Goal: Transaction & Acquisition: Purchase product/service

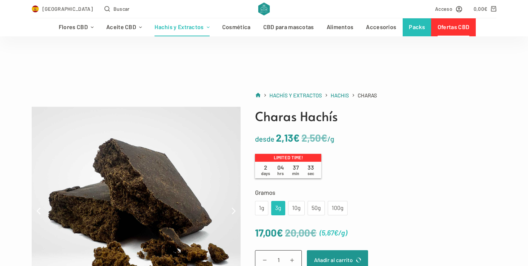
scroll to position [108, 0]
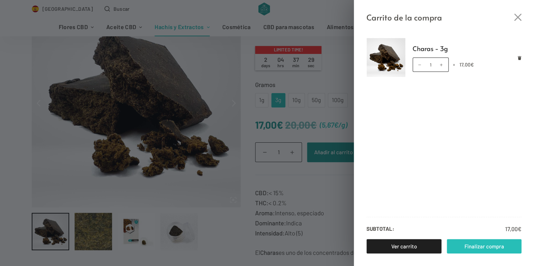
click at [470, 248] on link "Finalizar compra" at bounding box center [484, 246] width 75 height 14
click at [219, 57] on div "Carrito de la compra Charas - 3g Charas - 3g cantidad 1 × 17,00 € Subtotal: 17,…" at bounding box center [267, 133] width 534 height 266
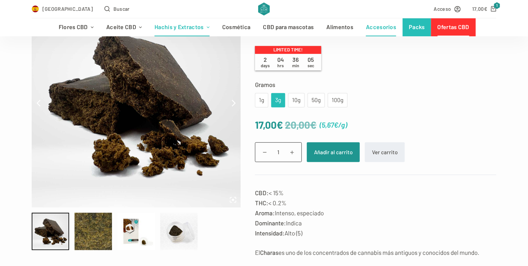
click at [374, 30] on link "Accesorios" at bounding box center [381, 27] width 43 height 18
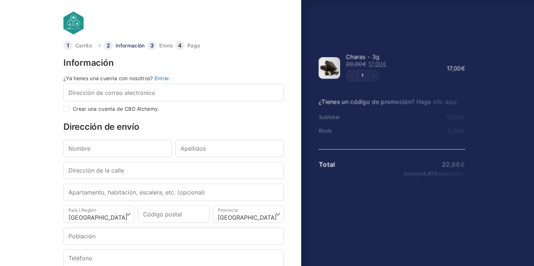
select select "B"
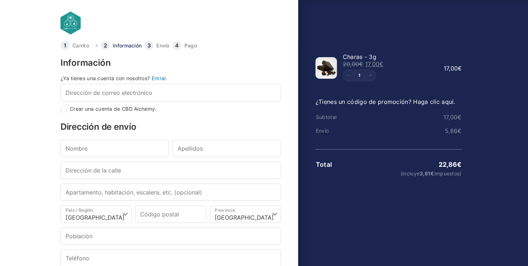
click at [64, 111] on input "Crear una cuenta de CBD Alchemy." at bounding box center [63, 109] width 6 height 6
checkbox input "true"
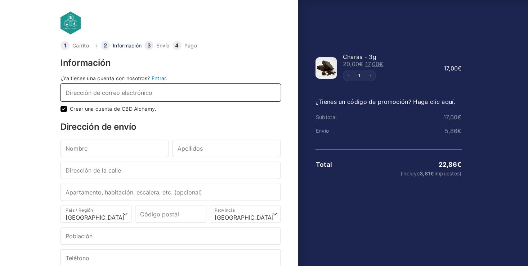
click at [71, 95] on input "Dirección de correo electrónico *" at bounding box center [170, 92] width 220 height 17
type input "juanjesuspachecoespejo2001@gmail.com"
type input "Juan Jesús"
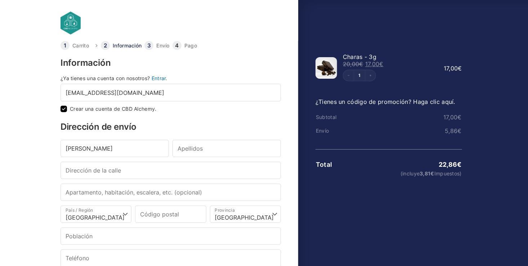
type input "Pacheco Espejo"
type input "C. Uruguay, 4, 14700 Palma del Río, Córdoba, España"
type input "14700"
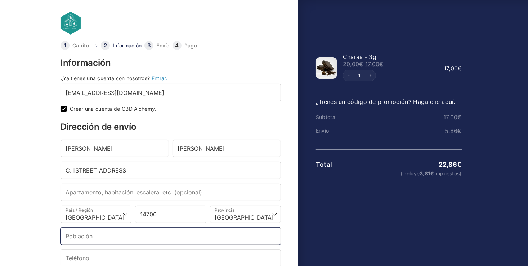
type input "Palma del Río"
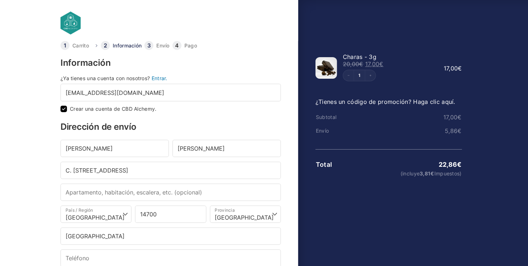
type input "+34639739002"
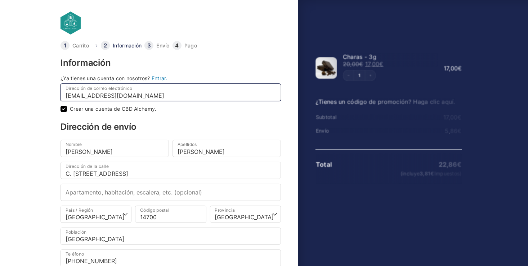
select select
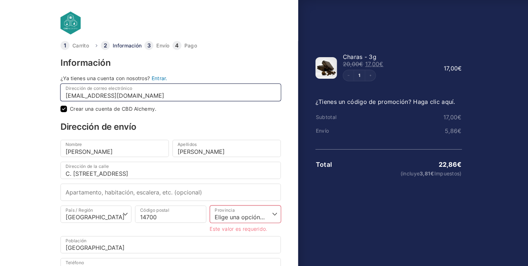
scroll to position [36, 0]
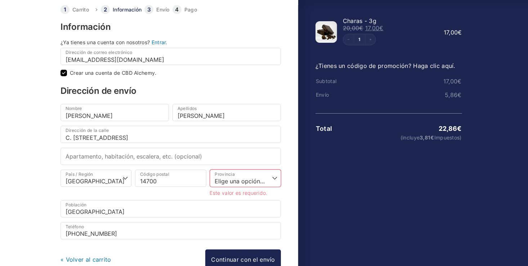
drag, startPoint x: 230, startPoint y: 142, endPoint x: 141, endPoint y: 138, distance: 89.0
click at [141, 138] on div "Dirección de la calle * C. Uruguay, 4, 14700 Palma del Río, Córdoba, España" at bounding box center [171, 137] width 224 height 22
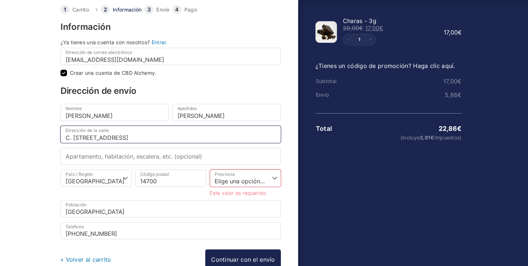
drag, startPoint x: 226, startPoint y: 135, endPoint x: 106, endPoint y: 138, distance: 120.3
click at [106, 138] on input "C. Uruguay, 4, 14700 Palma del Río, Córdoba, España" at bounding box center [170, 134] width 220 height 17
type input "C. [GEOGRAPHIC_DATA], 4, 1ºC"
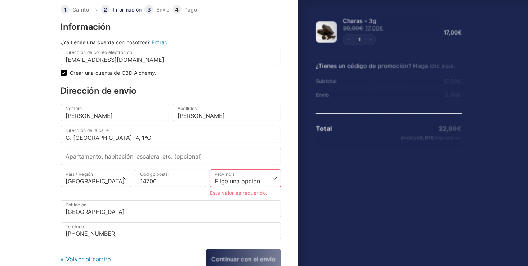
click at [23, 153] on body "Carrito Información Envío Pago Información ¿Ya tienes una cuenta con nosotros? …" at bounding box center [264, 85] width 528 height 243
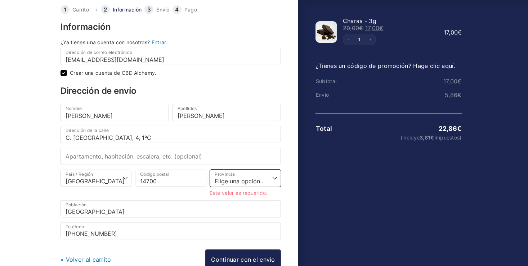
click at [233, 177] on select "Elige una opción… La Coruña Álava Albacete Alicante Almería Asturias Ávila Bada…" at bounding box center [245, 178] width 71 height 17
select select "CO"
click at [210, 170] on select "Elige una opción… La Coruña Álava Albacete Alicante Almería Asturias Ávila Bada…" at bounding box center [245, 178] width 71 height 17
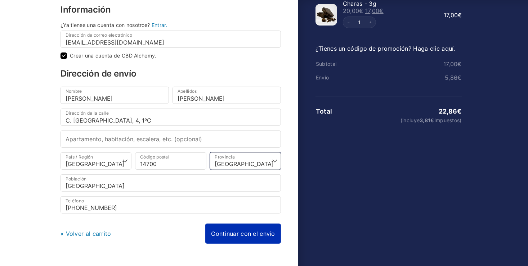
scroll to position [70, 0]
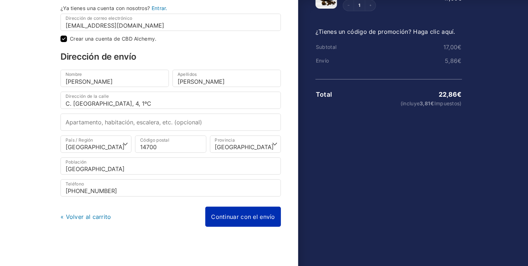
click at [226, 216] on link "Continuar con el envío" at bounding box center [243, 217] width 76 height 20
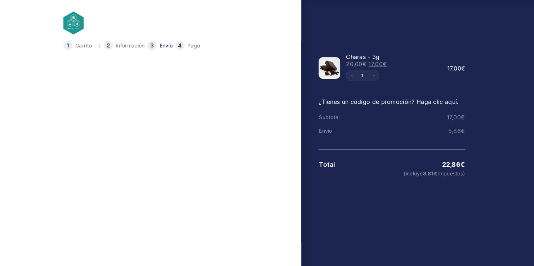
click at [231, 155] on link "Continuar con el pago" at bounding box center [246, 150] width 75 height 20
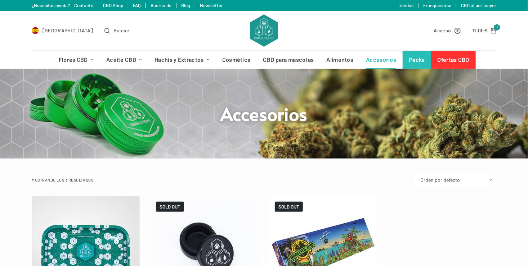
click at [209, 124] on h1 "Accesorios" at bounding box center [264, 113] width 270 height 23
click at [494, 29] on icon "Carro de compra" at bounding box center [493, 30] width 5 height 5
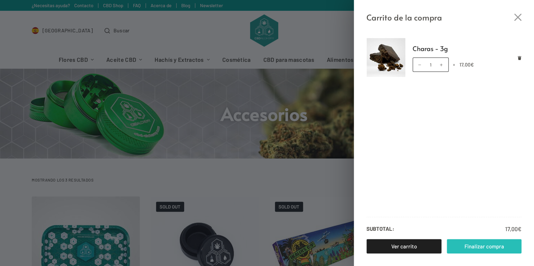
click at [457, 247] on link "Finalizar compra" at bounding box center [484, 246] width 75 height 14
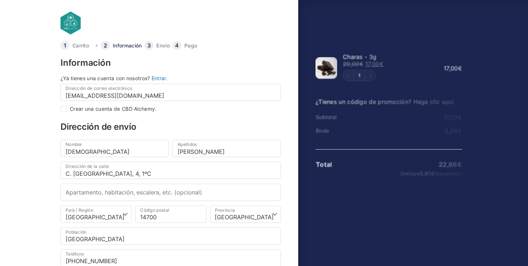
select select "CO"
checkbox input "true"
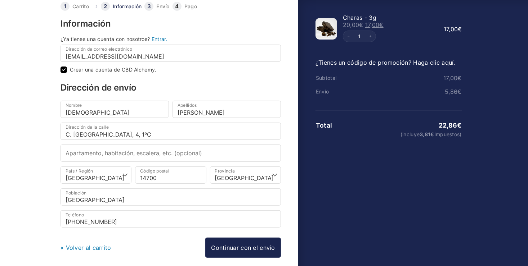
scroll to position [70, 0]
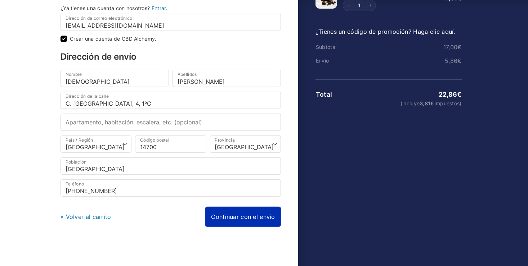
click at [225, 212] on link "Continuar con el envío" at bounding box center [243, 217] width 76 height 20
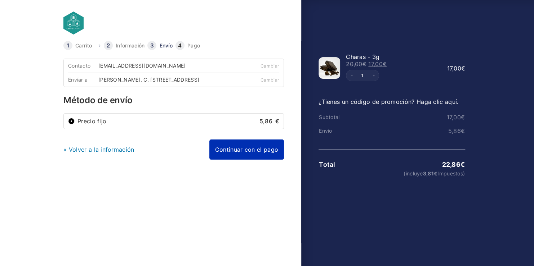
click at [228, 153] on link "Continuar con el pago" at bounding box center [246, 150] width 75 height 20
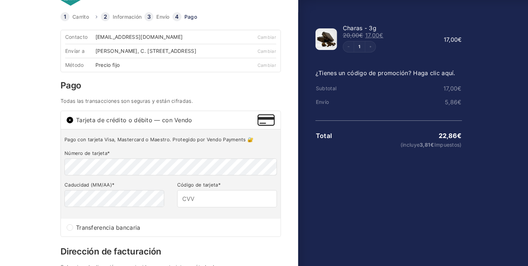
scroll to position [72, 0]
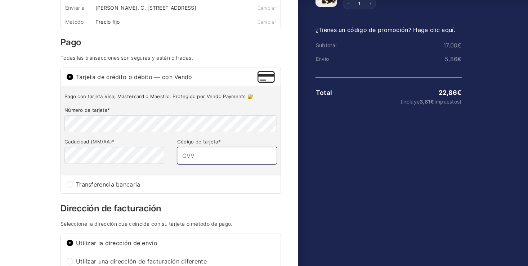
click at [210, 157] on input "Código de tarjeta *" at bounding box center [227, 155] width 100 height 17
type input "264"
click at [46, 175] on html "Carrito Información Envío Pago Información ¿Ya tienes una cuenta con nosotros? …" at bounding box center [264, 55] width 528 height 255
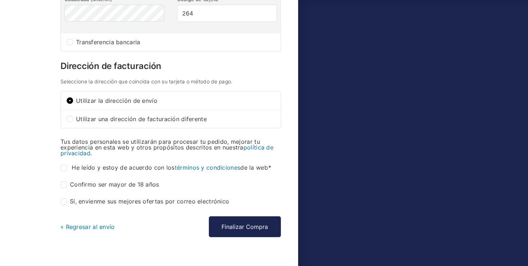
scroll to position [216, 0]
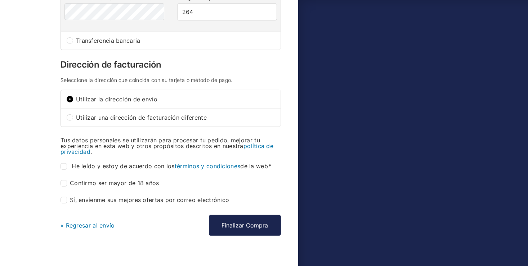
click at [63, 169] on input "He leído y estoy de acuerdo con los términos y condiciones de la web *" at bounding box center [63, 166] width 6 height 6
checkbox input "true"
click at [63, 187] on input "Confirmo ser mayor de 18 años *" at bounding box center [63, 183] width 6 height 6
checkbox input "true"
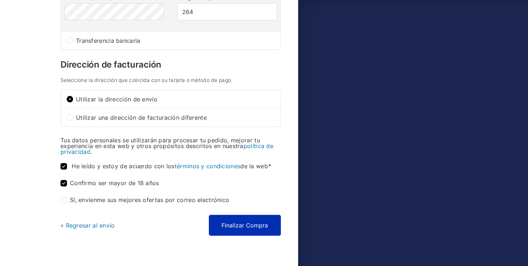
click at [236, 230] on button "Finalizar Compra" at bounding box center [245, 225] width 72 height 21
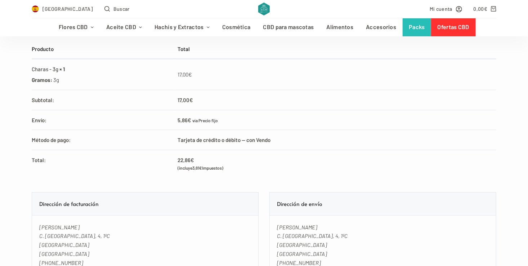
scroll to position [180, 0]
